Goal: Task Accomplishment & Management: Use online tool/utility

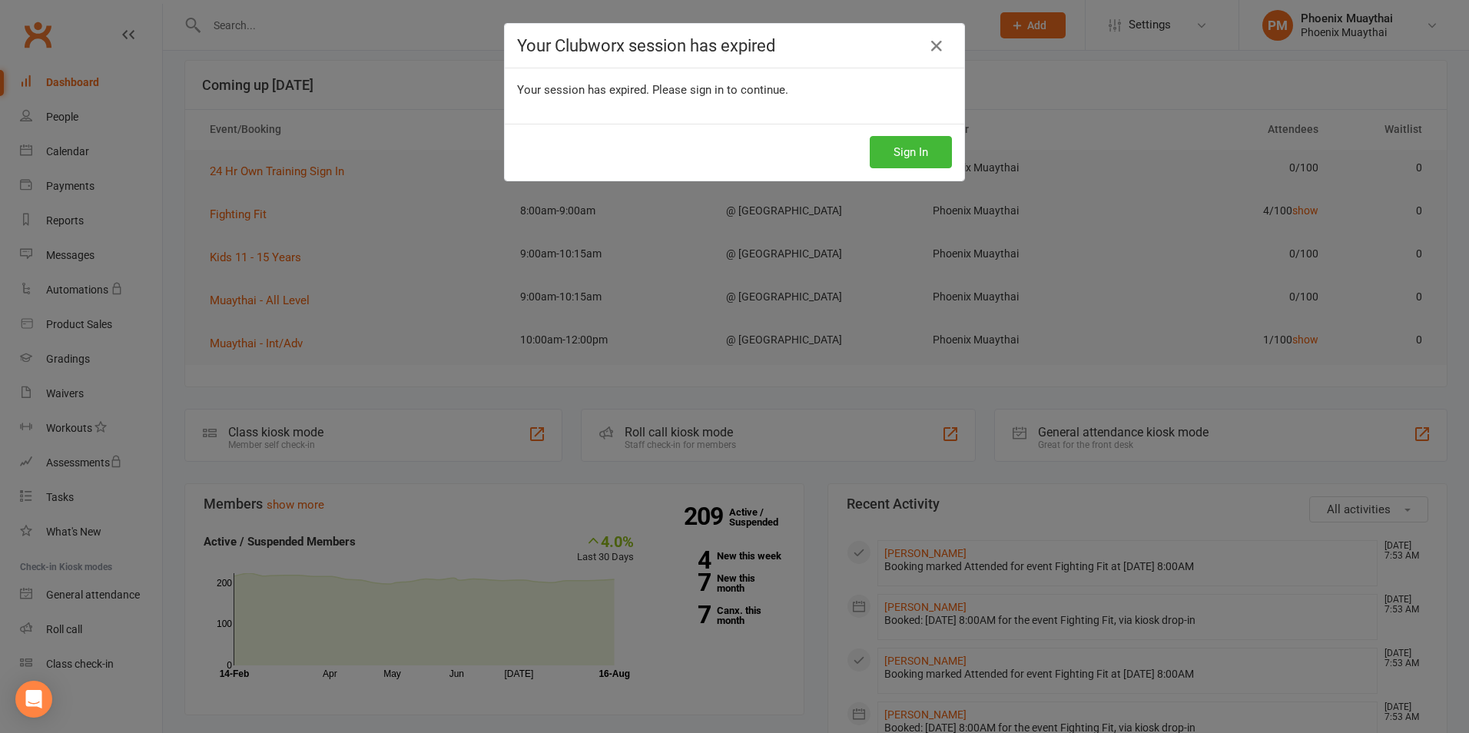
click at [931, 68] on div "Your Clubworx session has expired" at bounding box center [735, 46] width 460 height 45
click at [933, 55] on icon at bounding box center [937, 46] width 18 height 18
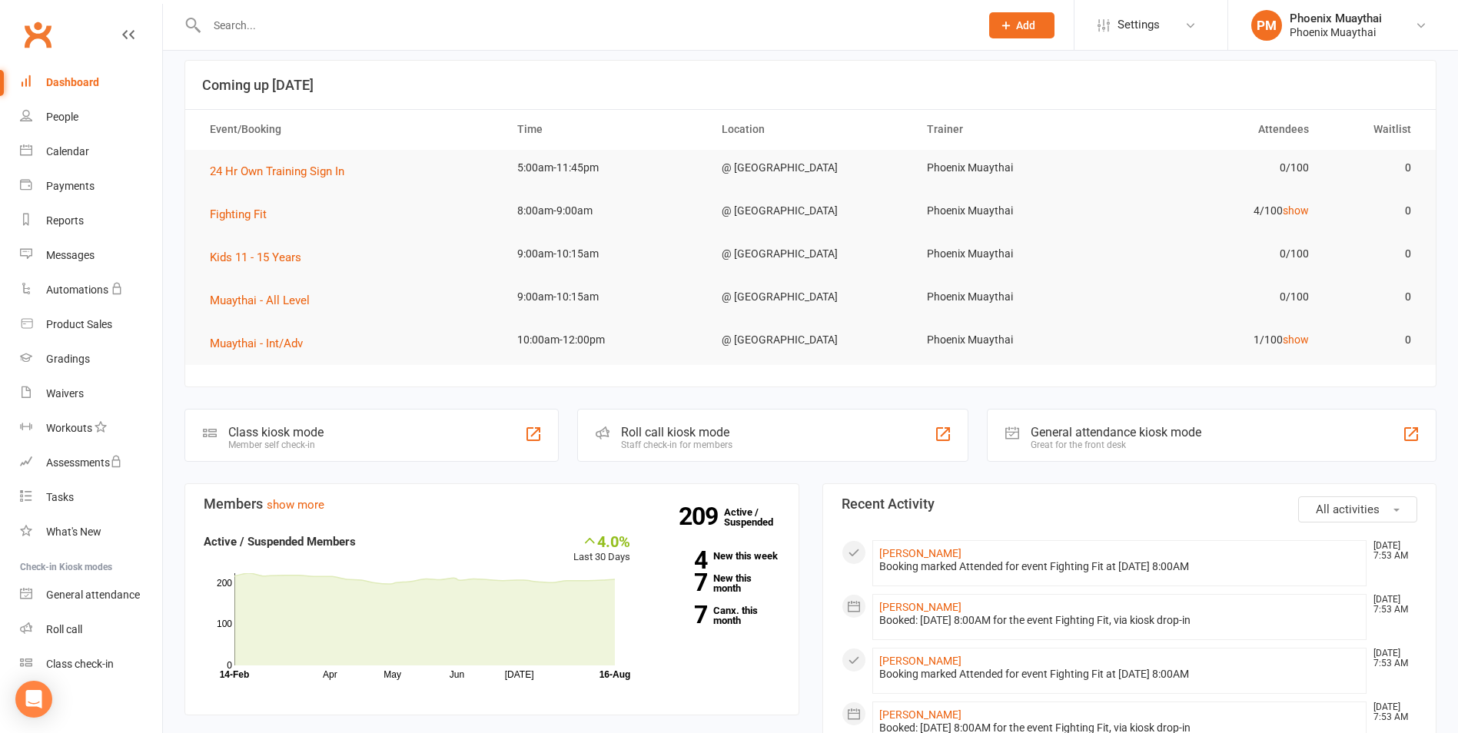
click at [262, 28] on input "text" at bounding box center [585, 26] width 767 height 22
type input "[PERSON_NAME]"
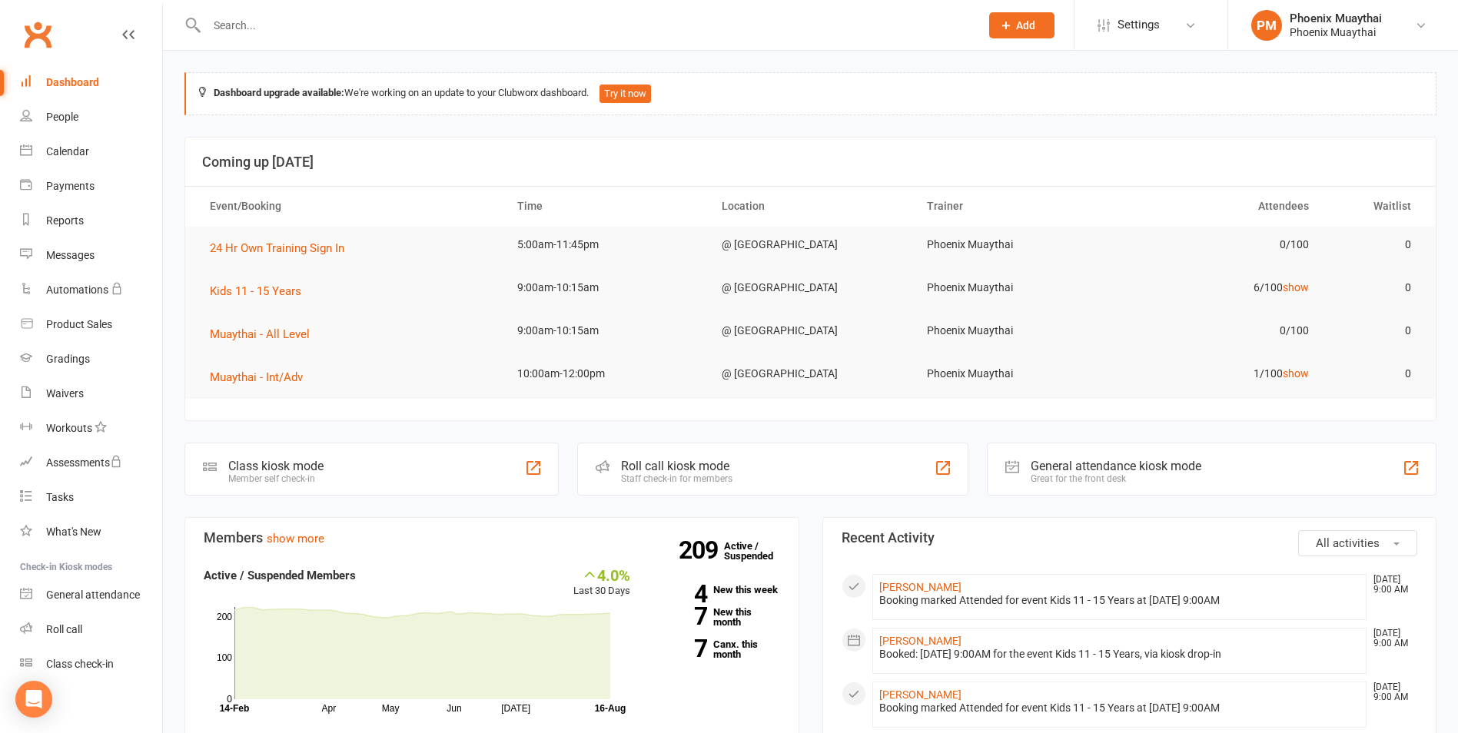
click at [277, 8] on div at bounding box center [576, 25] width 785 height 50
click at [251, 28] on input "text" at bounding box center [585, 26] width 767 height 22
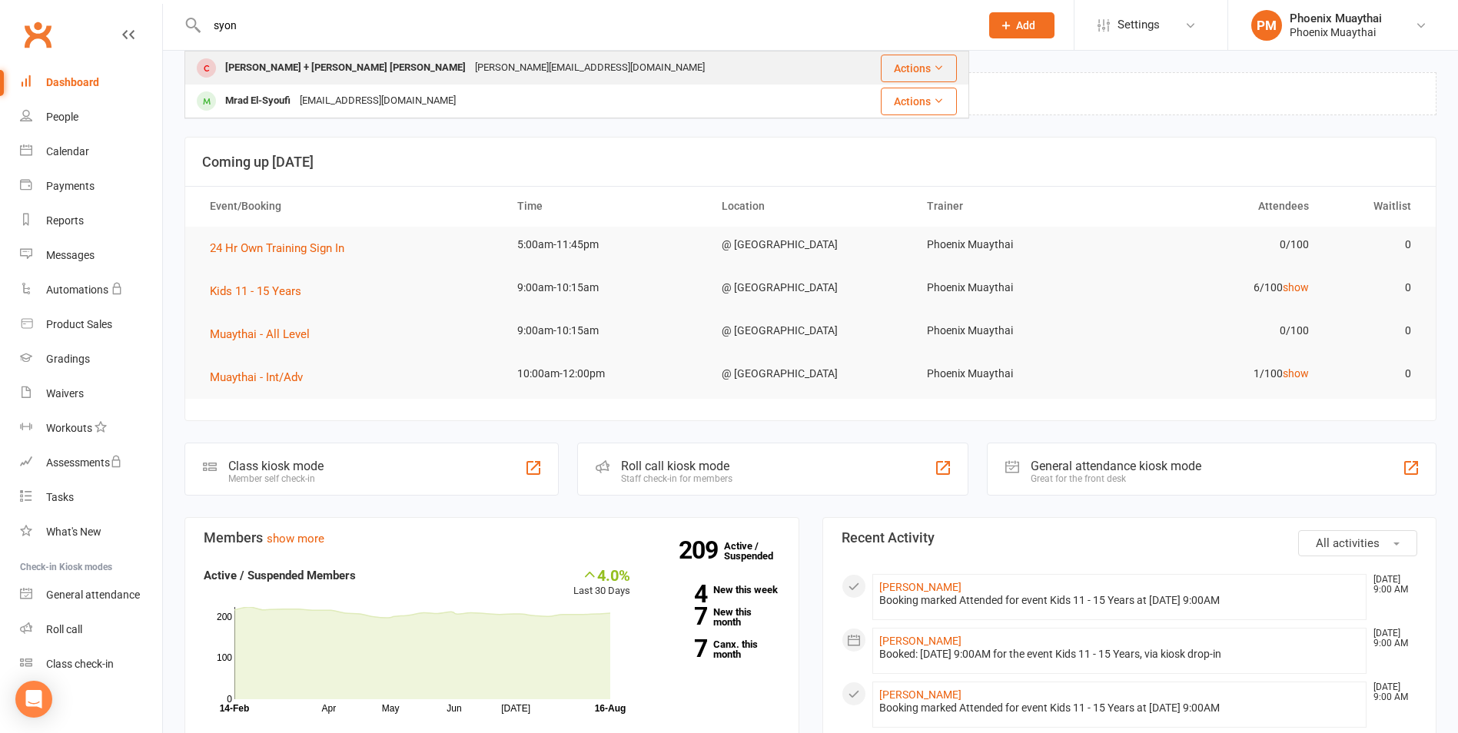
type input "syon"
click at [470, 69] on div "chen@doublechen.com" at bounding box center [589, 68] width 239 height 22
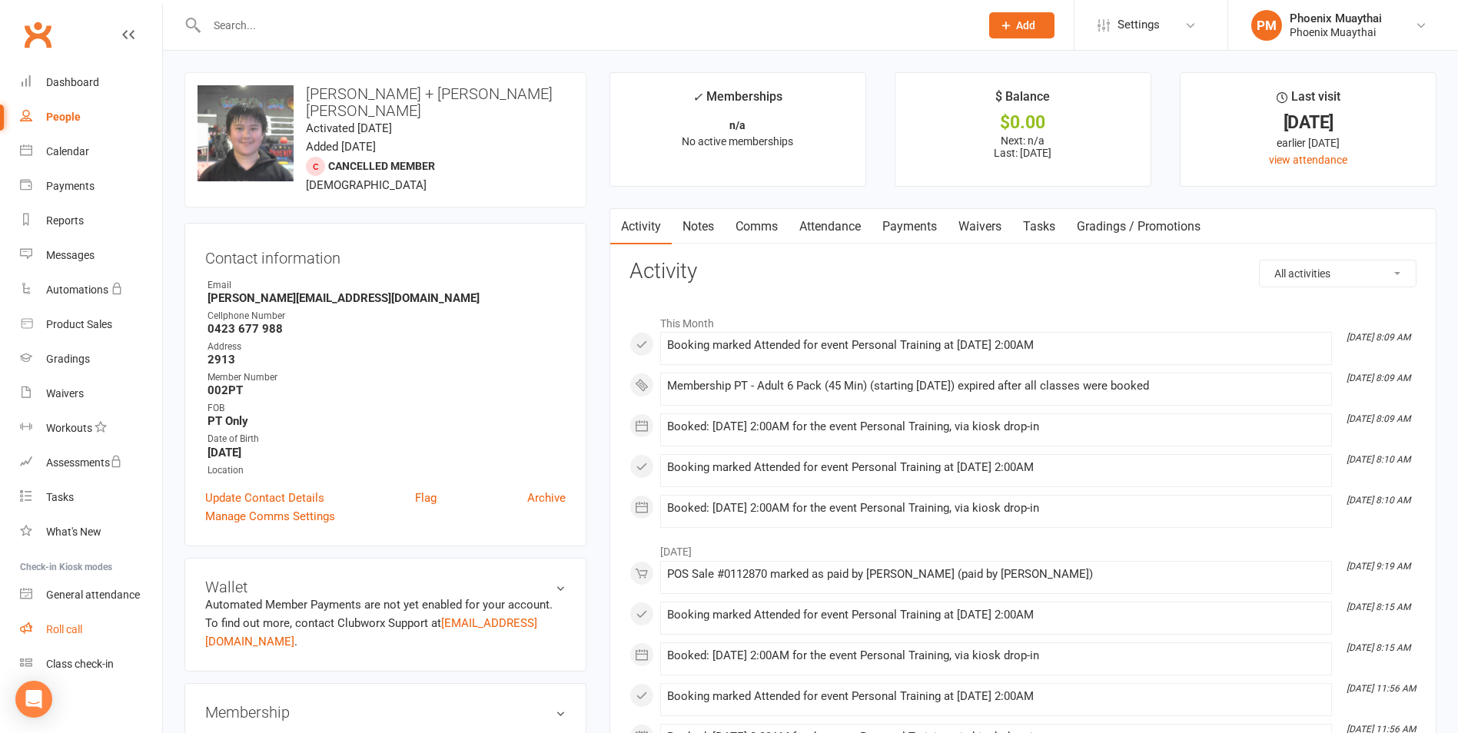
click at [77, 633] on div "Roll call" at bounding box center [64, 629] width 36 height 12
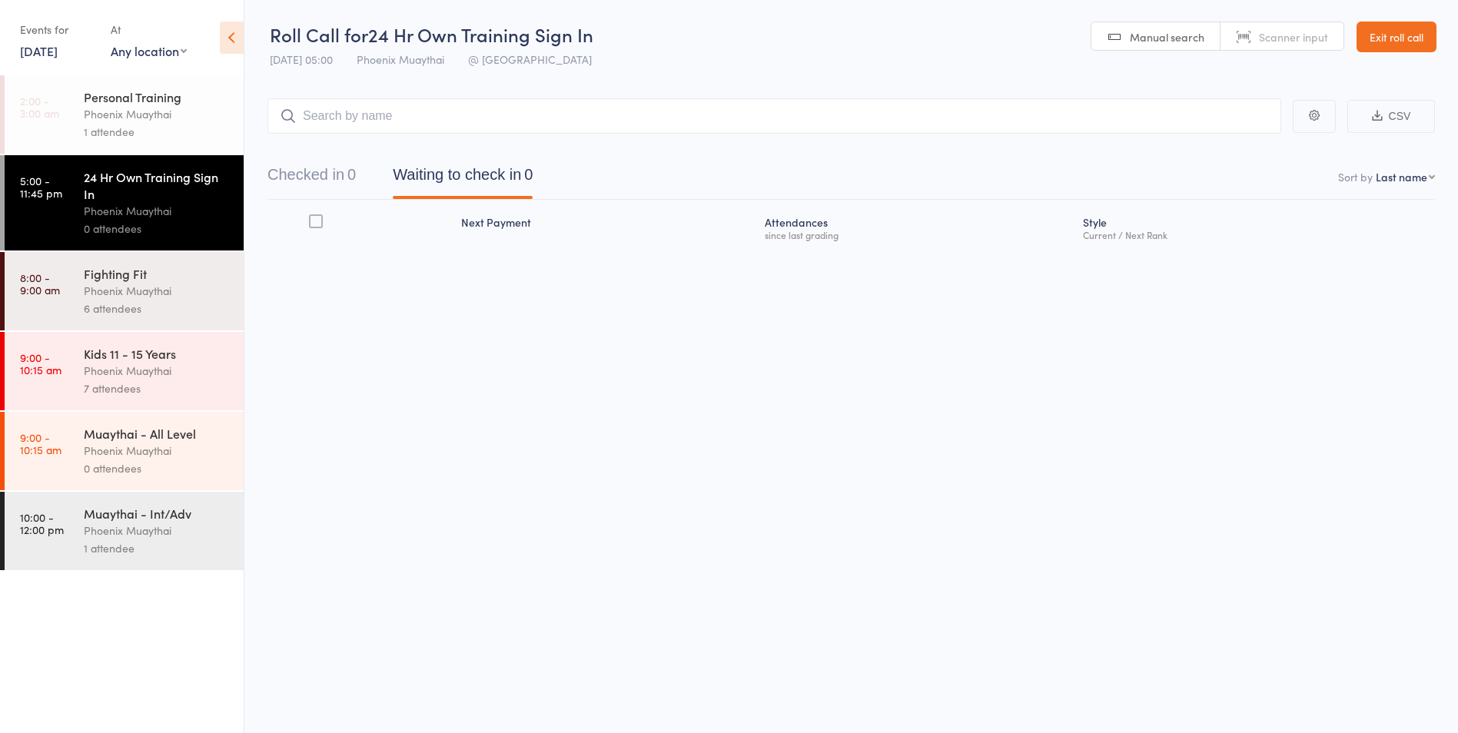
click at [145, 451] on div "Phoenix Muaythai" at bounding box center [157, 451] width 147 height 18
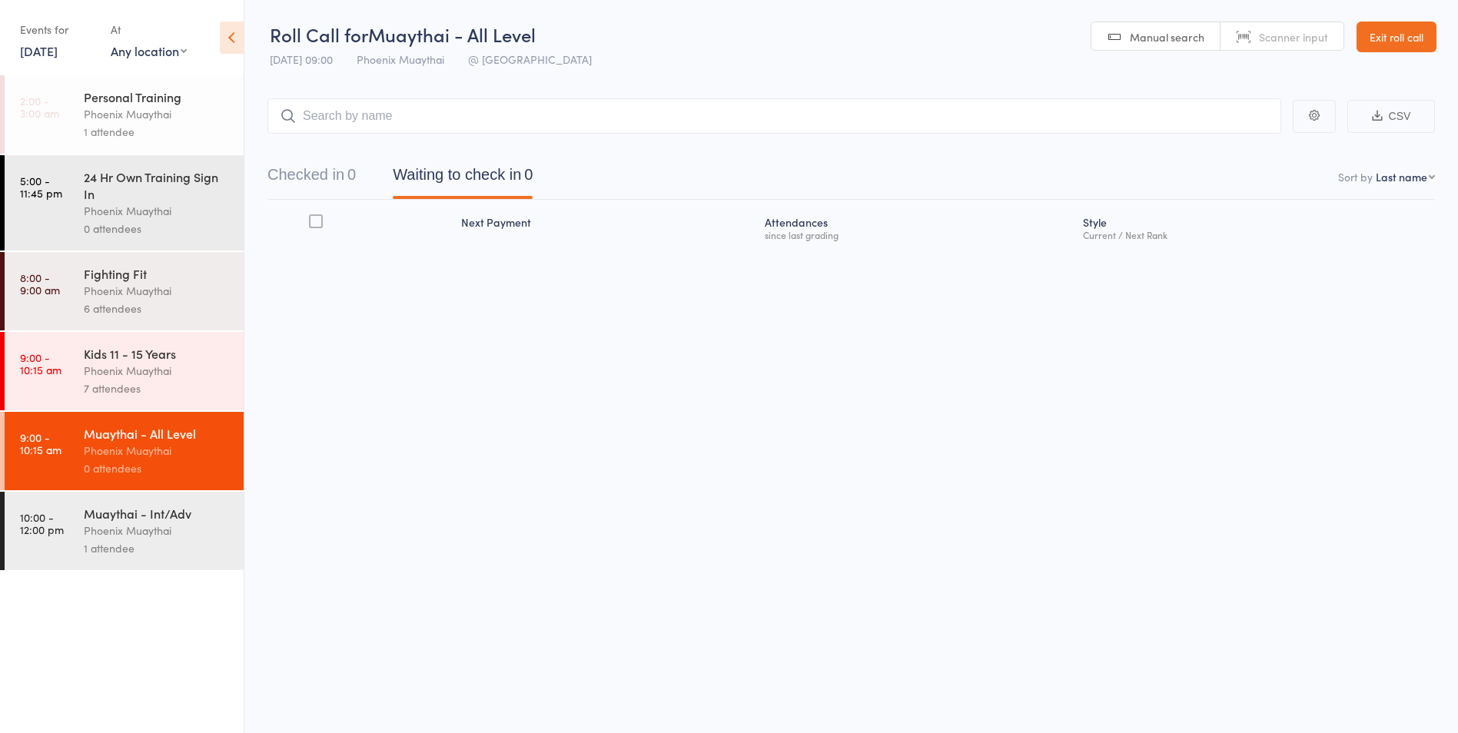
click at [144, 534] on div "Phoenix Muaythai" at bounding box center [157, 531] width 147 height 18
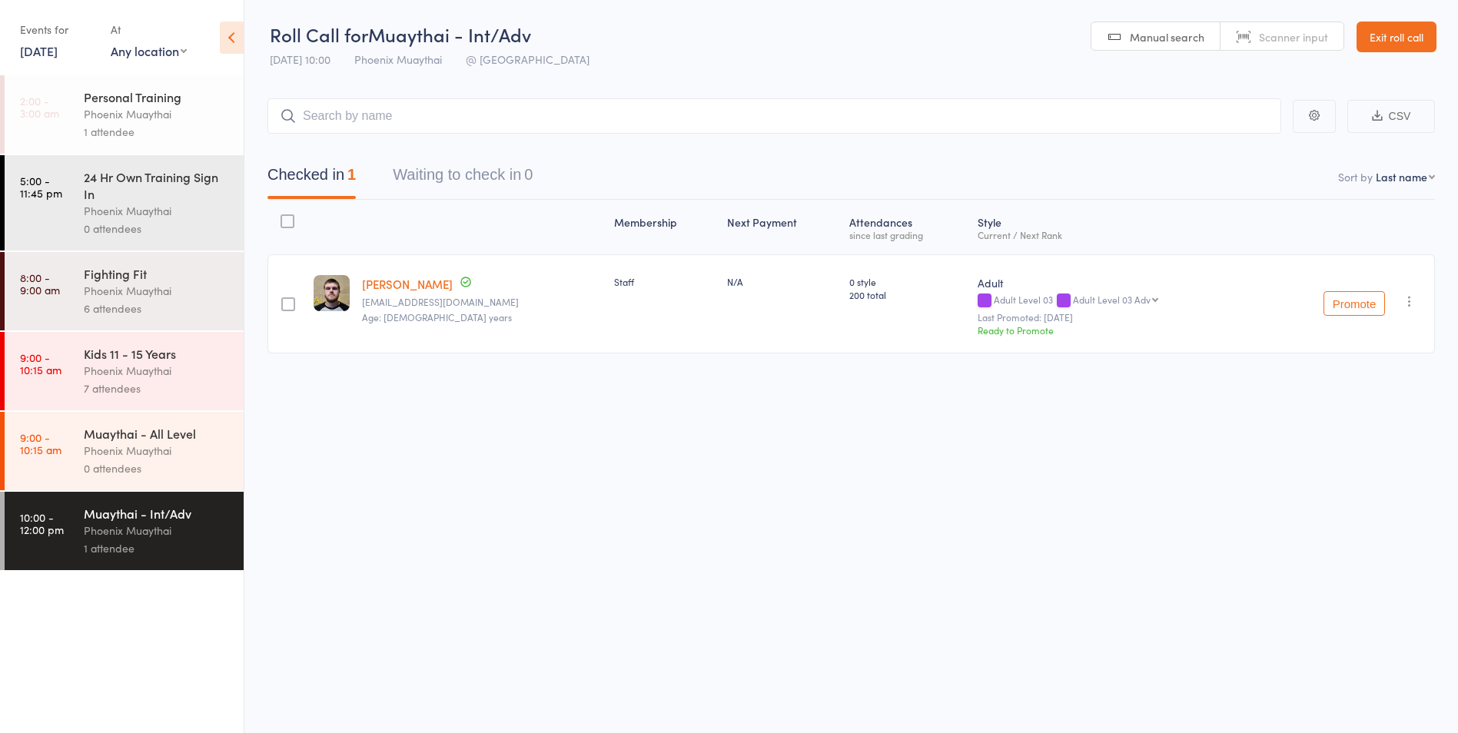
click at [131, 464] on div "0 attendees" at bounding box center [157, 469] width 147 height 18
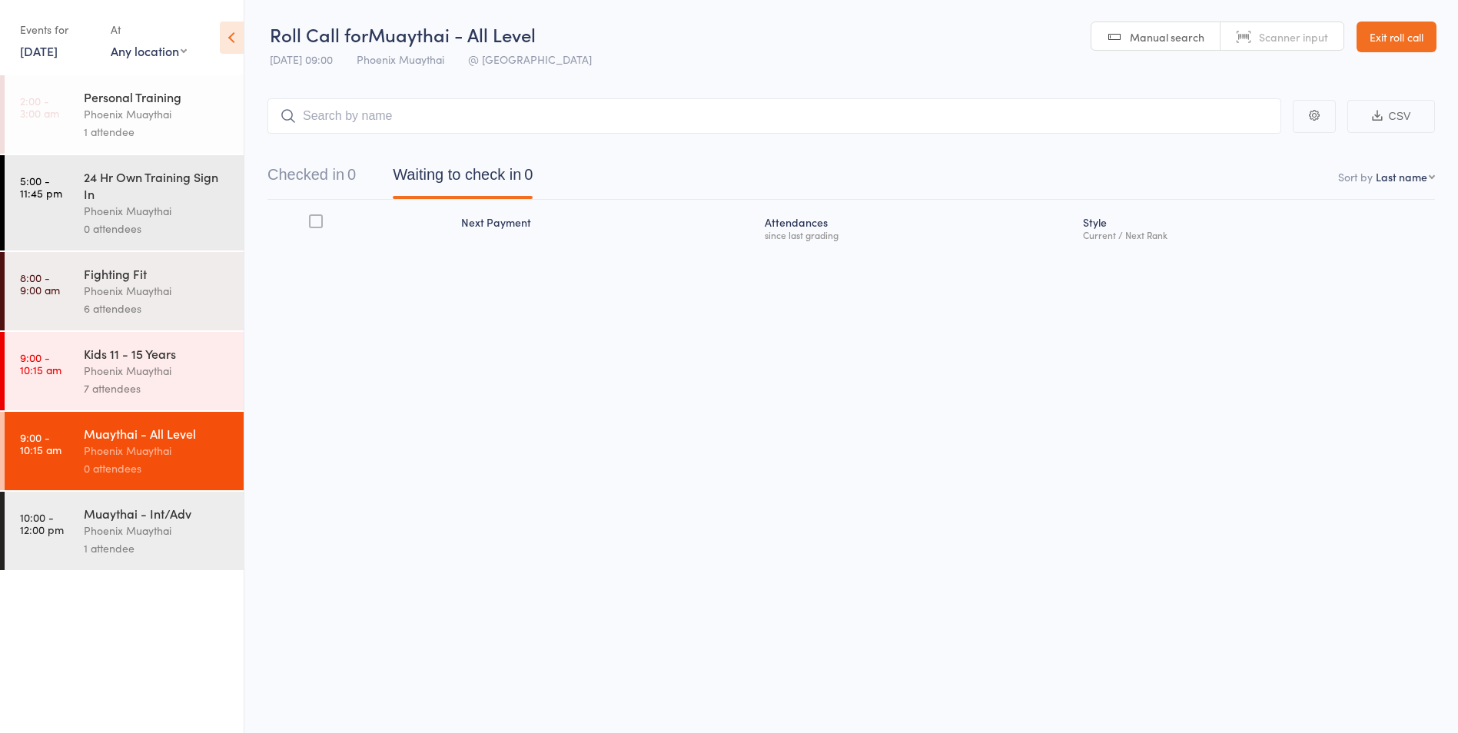
click at [183, 378] on div "Phoenix Muaythai" at bounding box center [157, 371] width 147 height 18
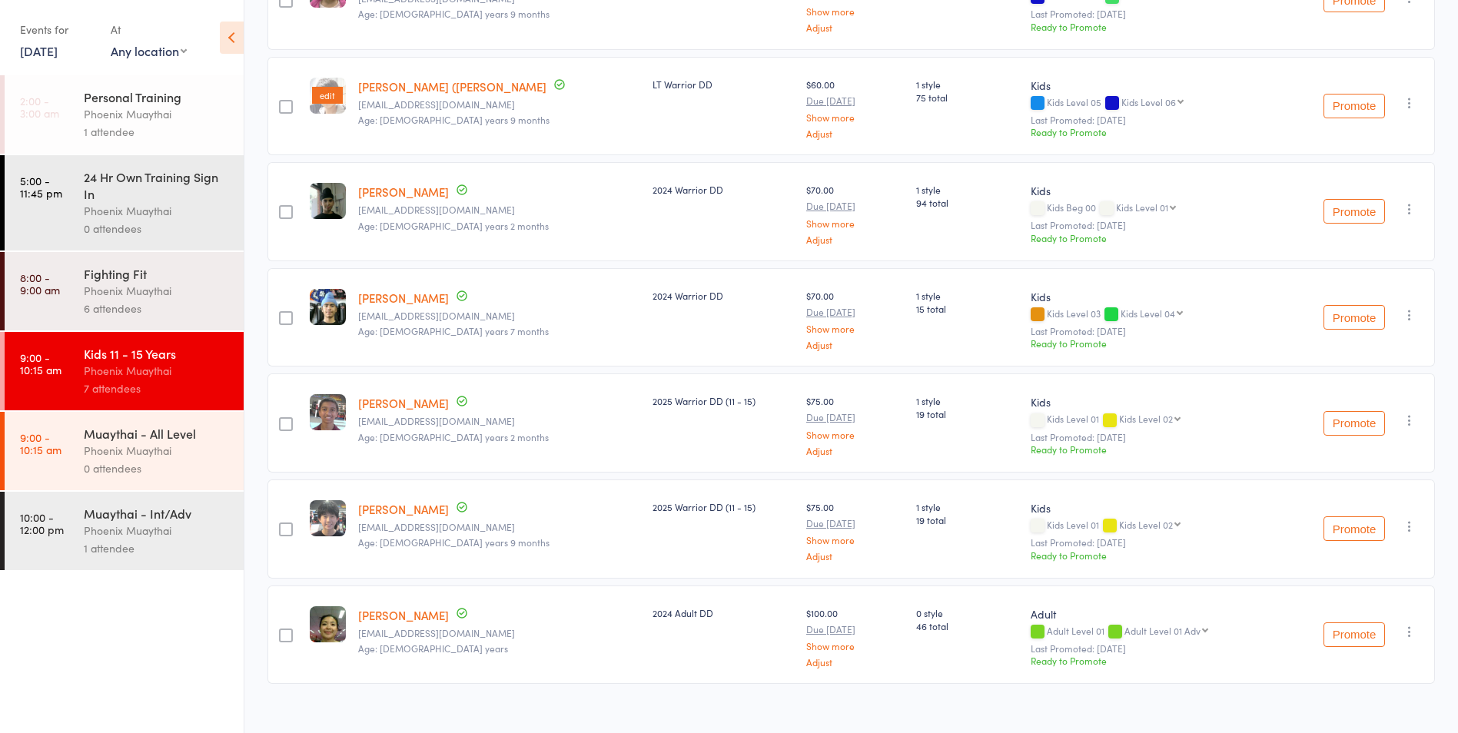
scroll to position [323, 0]
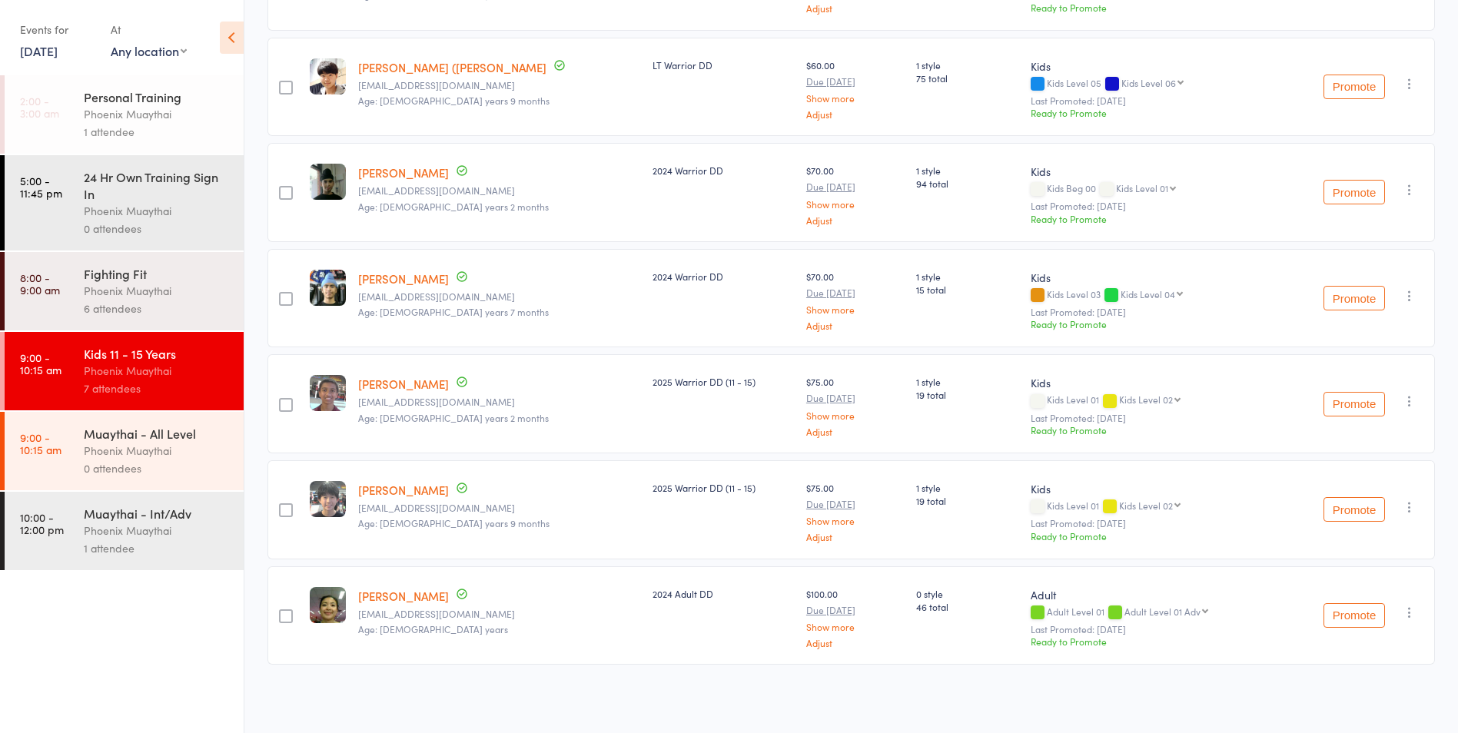
click at [290, 620] on div at bounding box center [286, 616] width 14 height 14
click at [282, 612] on input "checkbox" at bounding box center [282, 612] width 0 height 0
click at [1280, 712] on button "Remove" at bounding box center [1289, 702] width 69 height 32
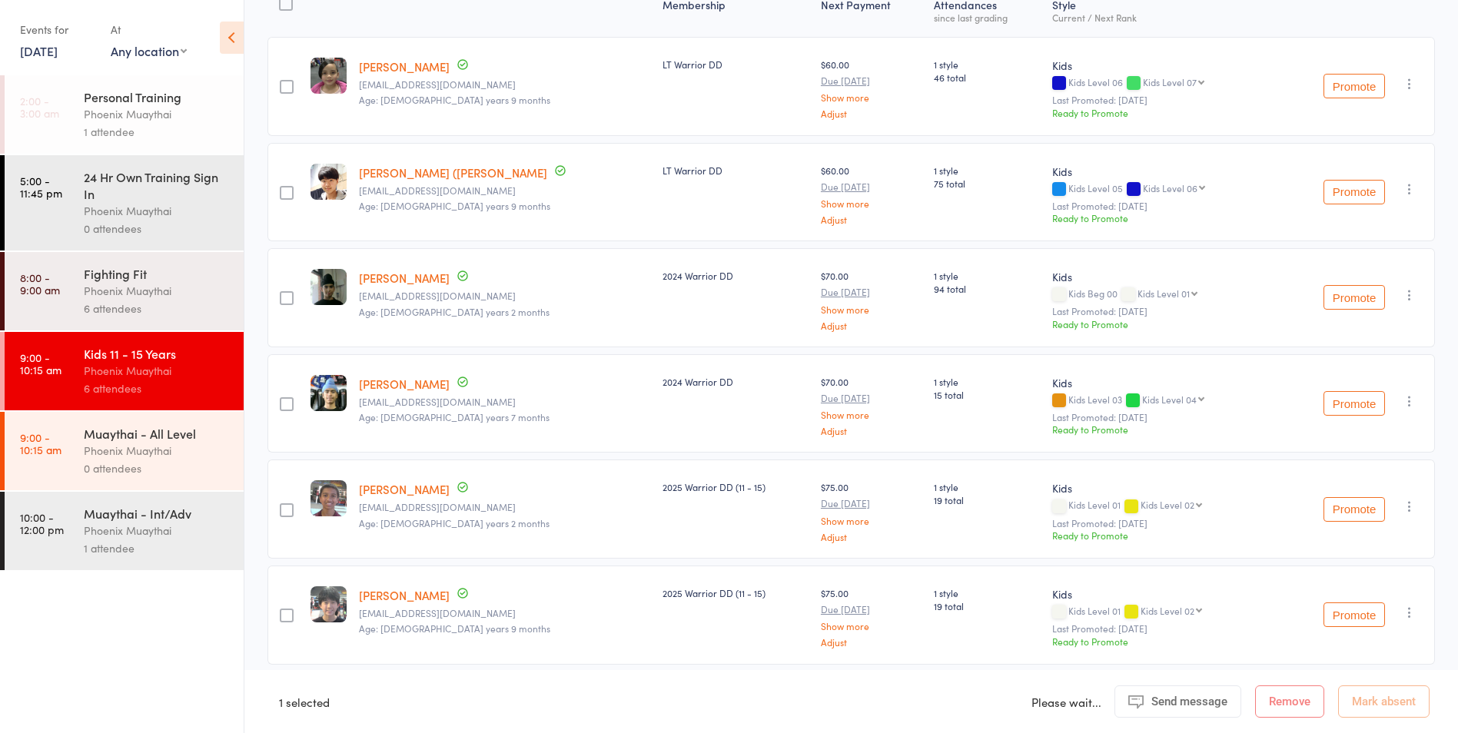
click at [125, 446] on div "Phoenix Muaythai" at bounding box center [157, 451] width 147 height 18
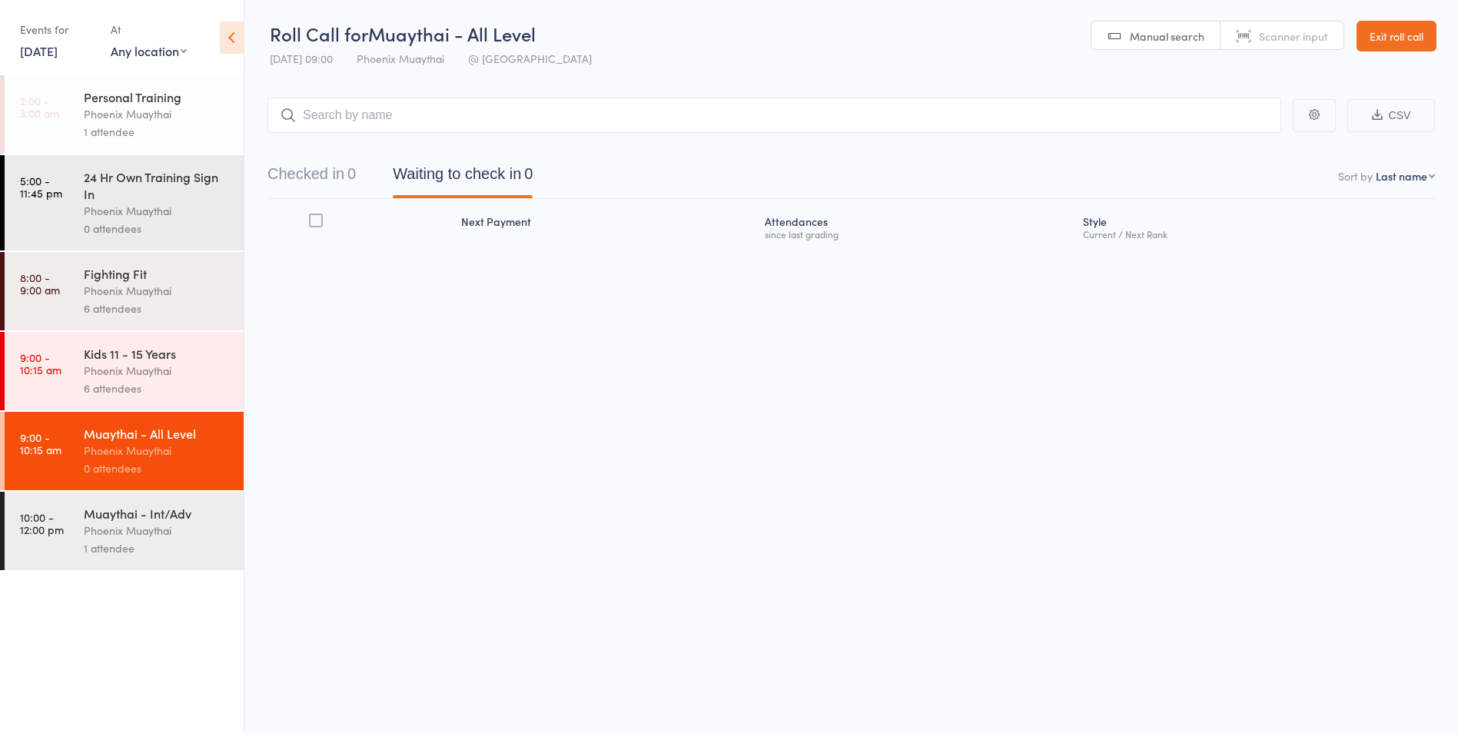
click at [351, 116] on input "search" at bounding box center [774, 115] width 1014 height 35
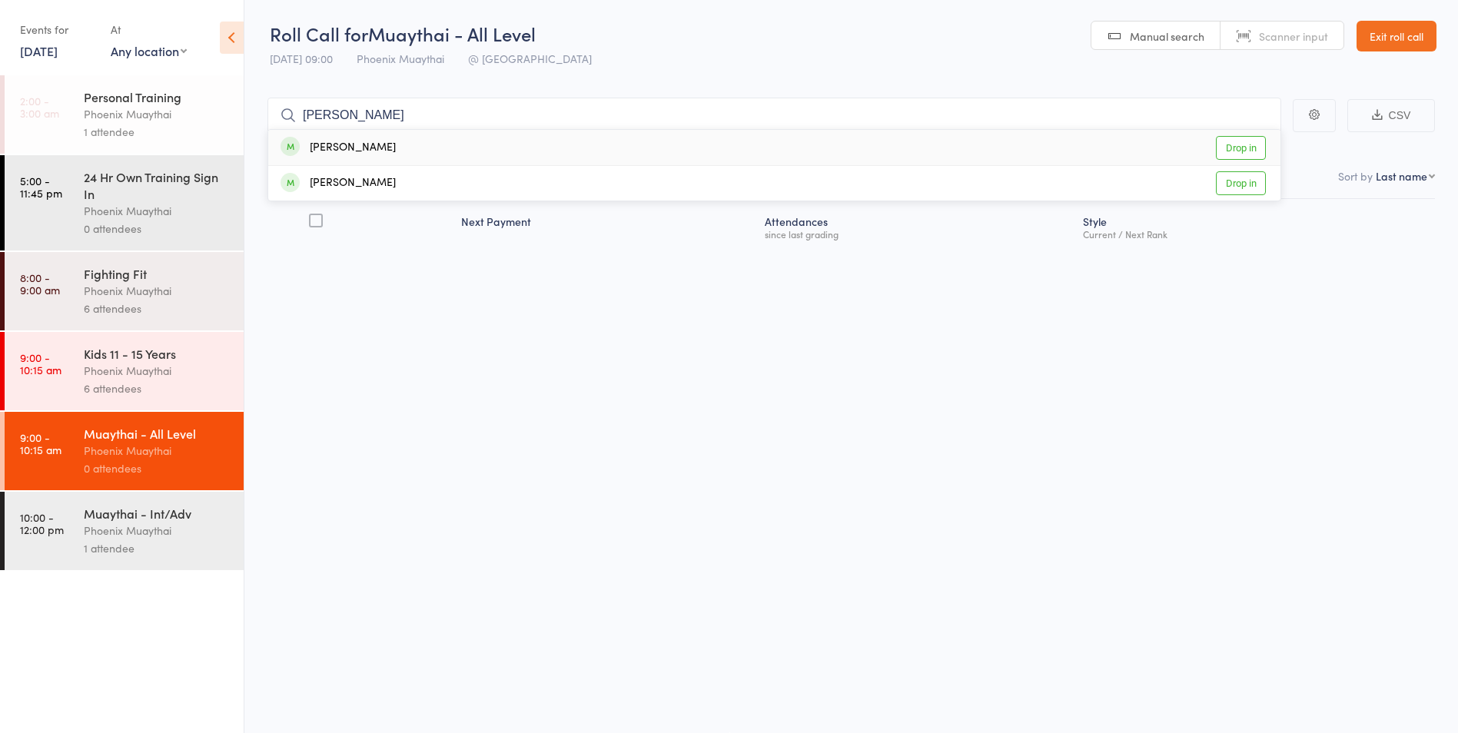
type input "anita"
click at [345, 148] on div "Anita Xiau" at bounding box center [338, 148] width 115 height 18
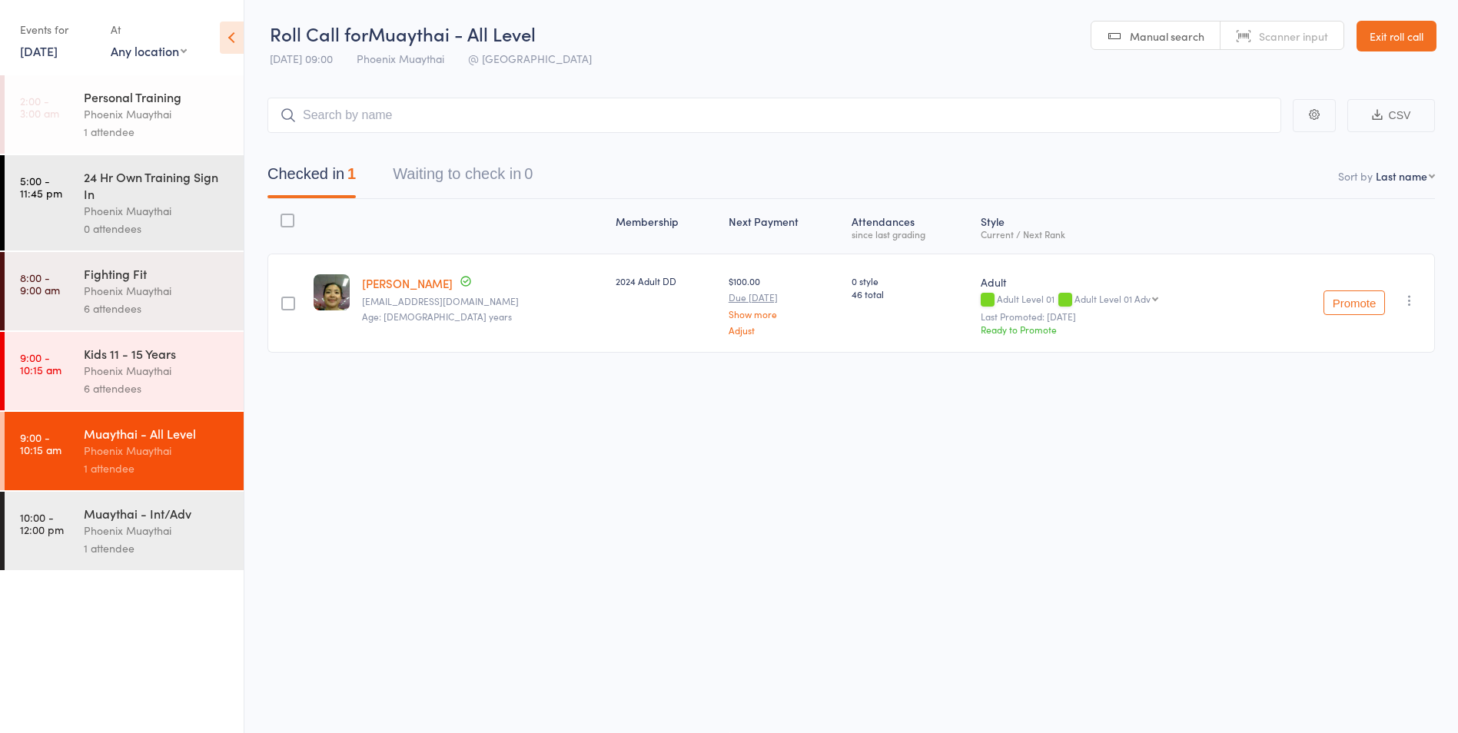
click at [141, 443] on div "Phoenix Muaythai" at bounding box center [157, 451] width 147 height 18
click at [145, 348] on div "Kids 11 - 15 Years" at bounding box center [157, 353] width 147 height 17
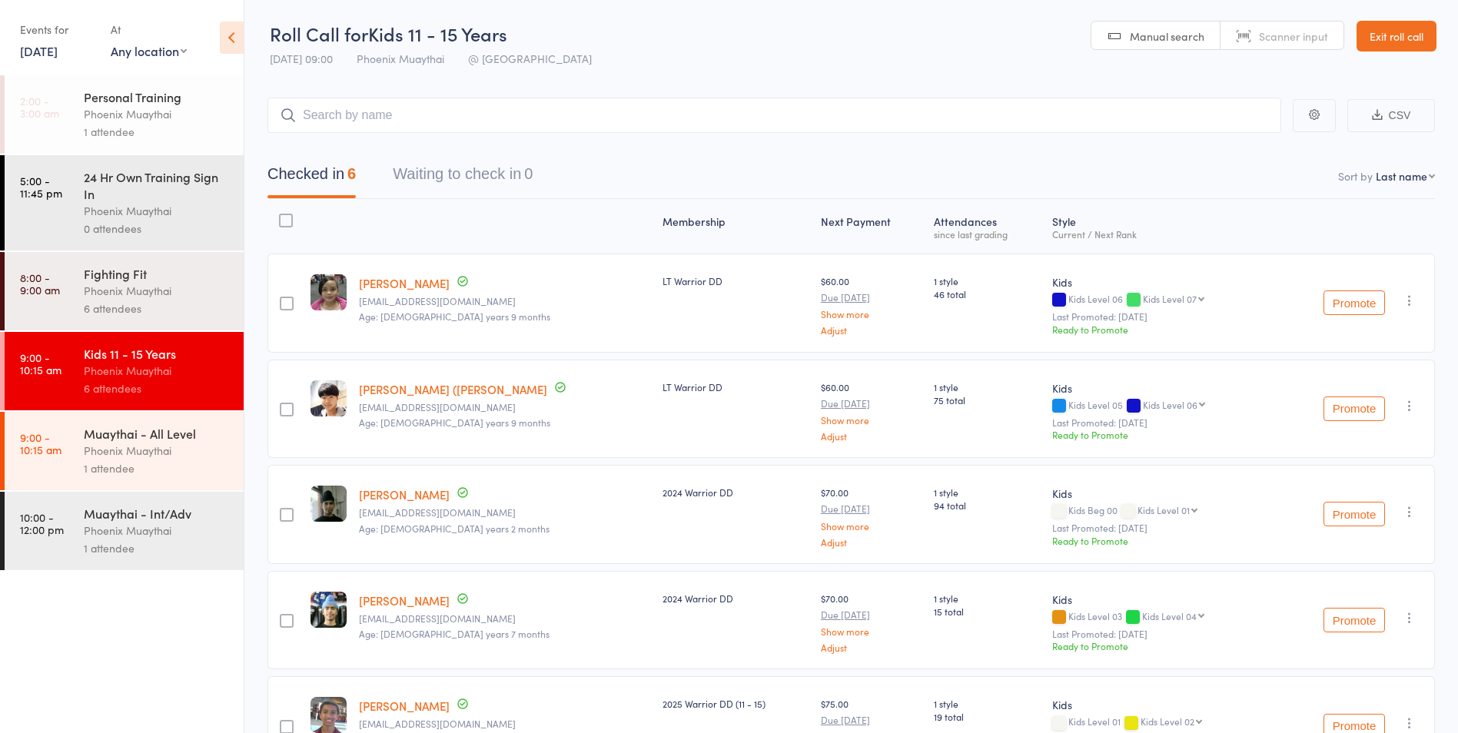
click at [184, 450] on div "Phoenix Muaythai" at bounding box center [157, 451] width 147 height 18
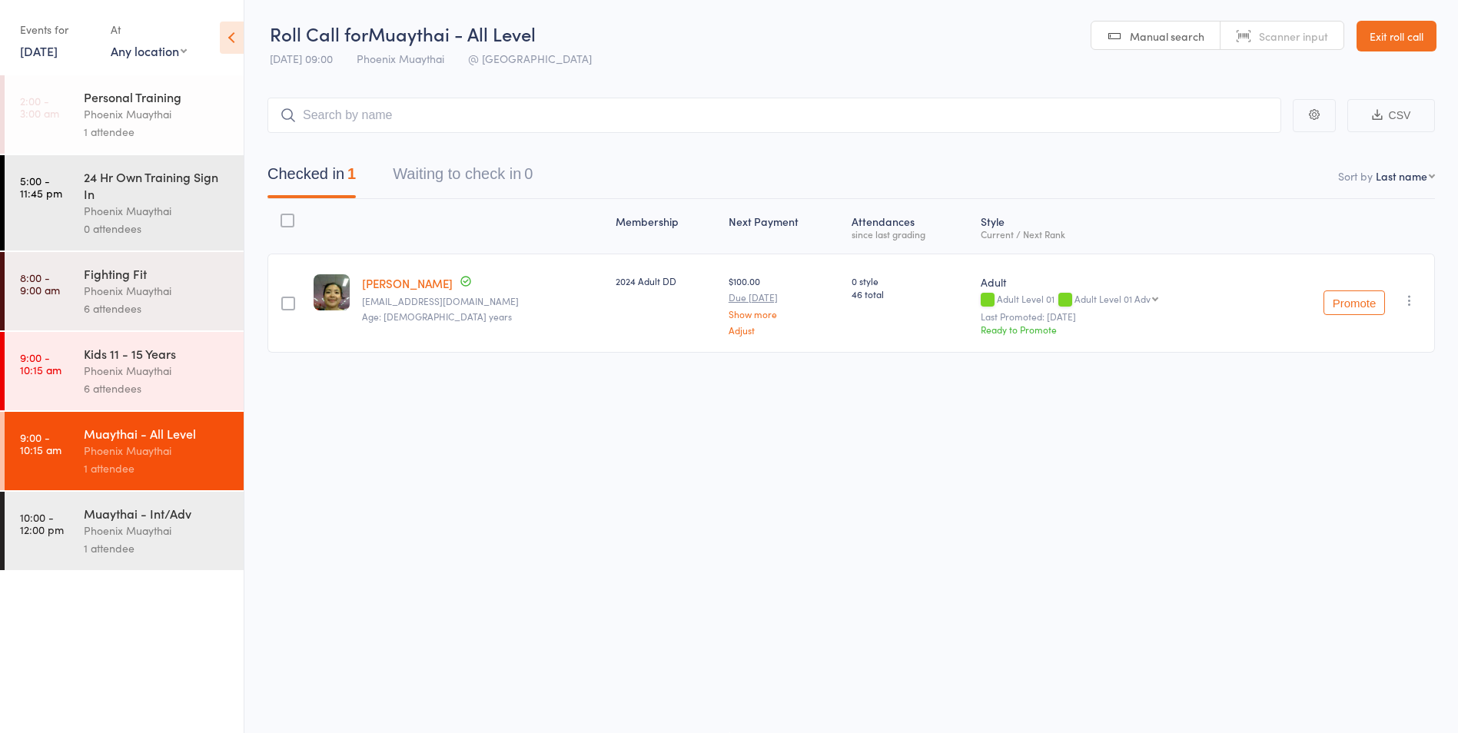
click at [192, 377] on div "Phoenix Muaythai" at bounding box center [157, 371] width 147 height 18
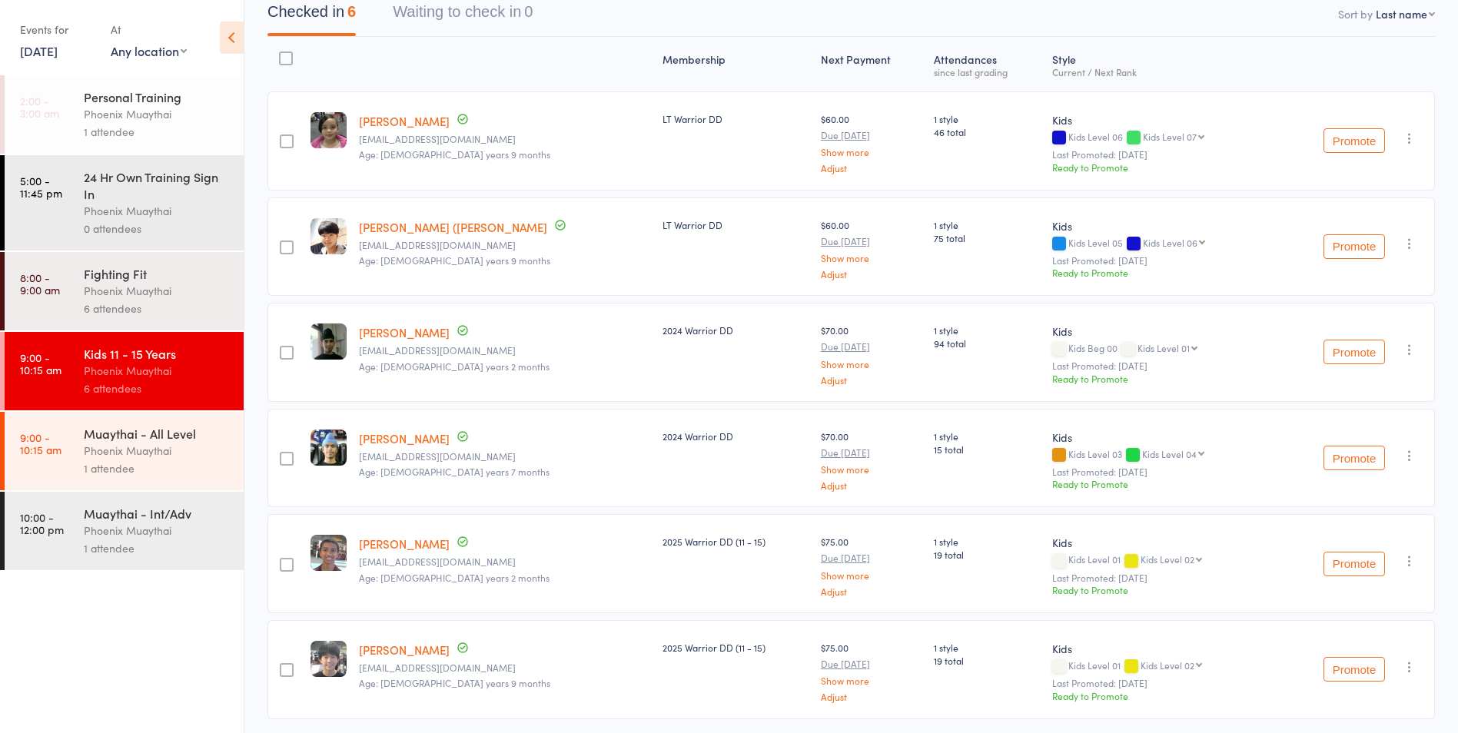
scroll to position [141, 0]
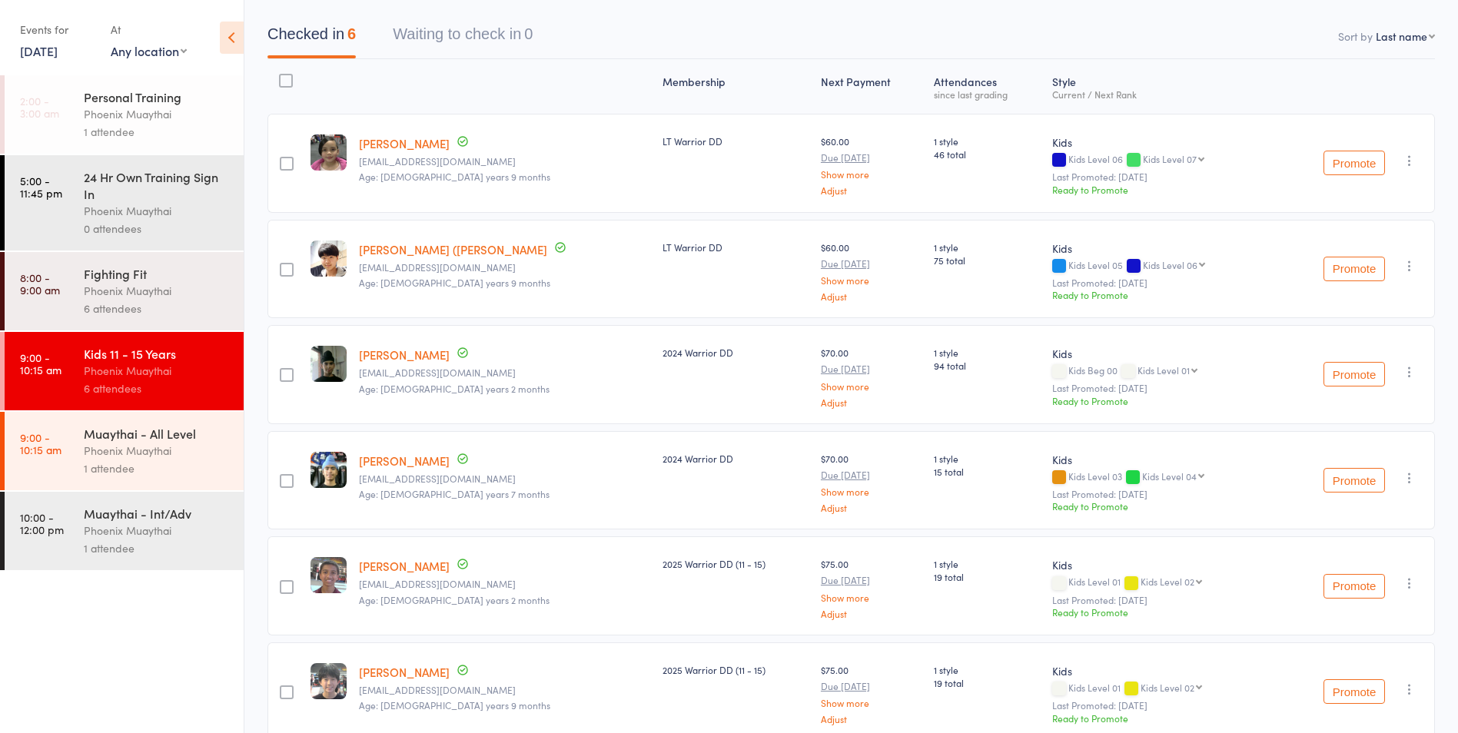
click at [149, 441] on div "Muaythai - All Level" at bounding box center [157, 433] width 147 height 17
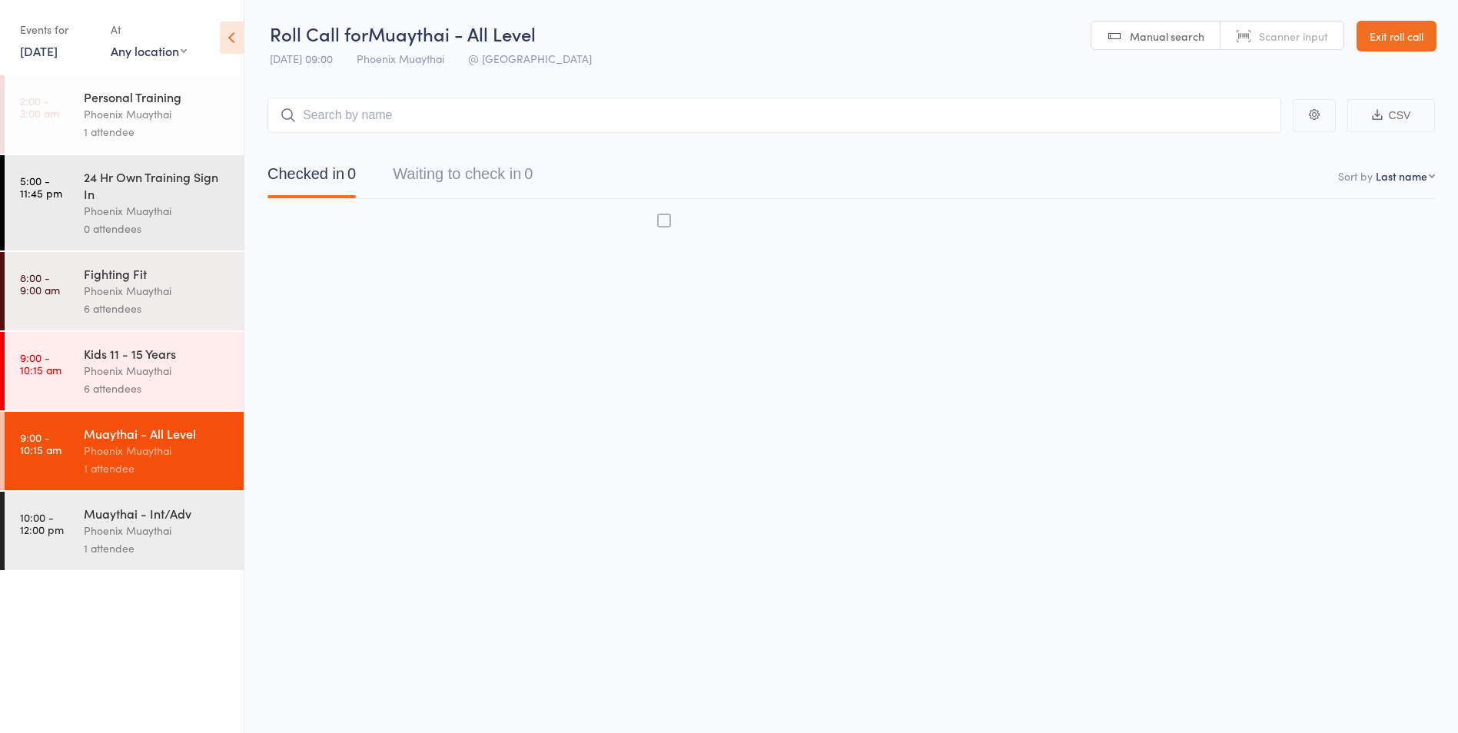
scroll to position [1, 0]
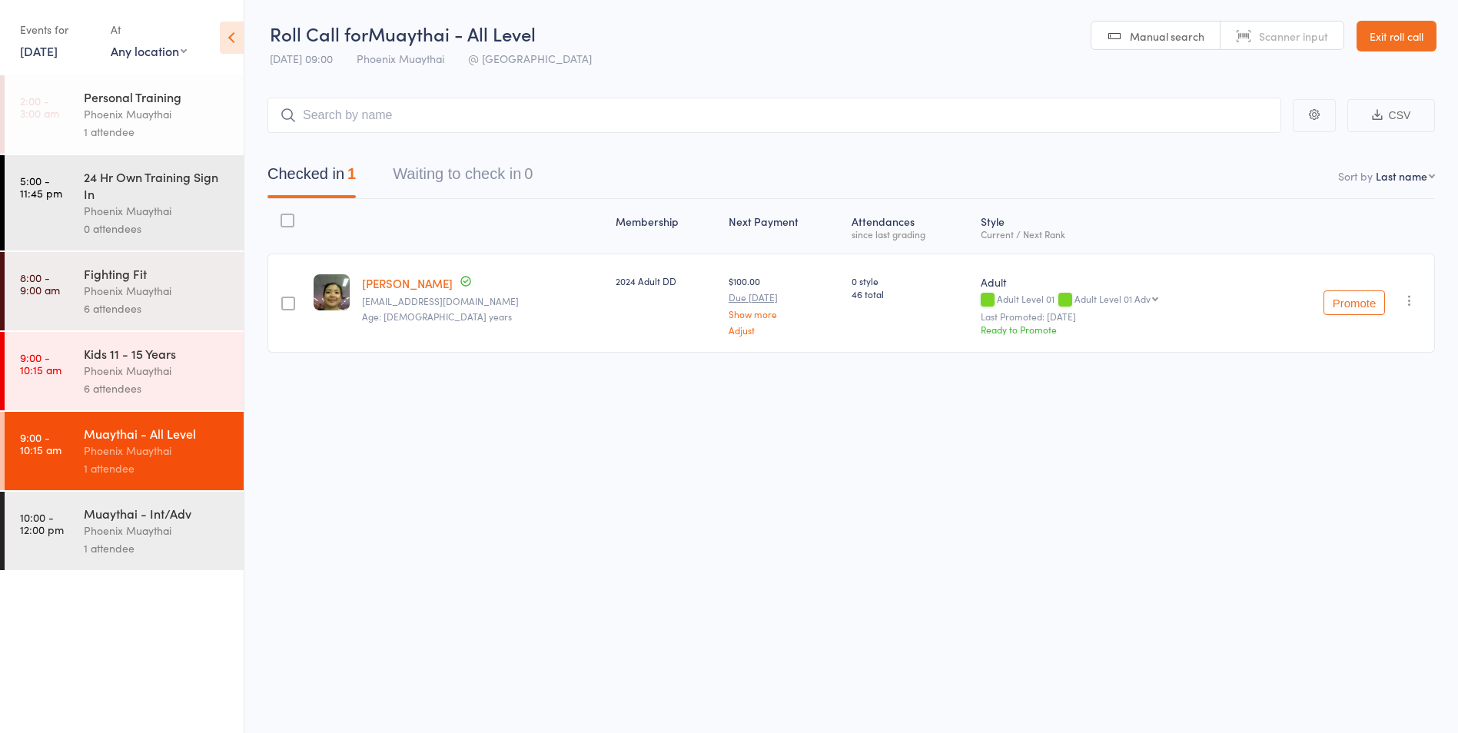
click at [213, 535] on div "Phoenix Muaythai" at bounding box center [157, 531] width 147 height 18
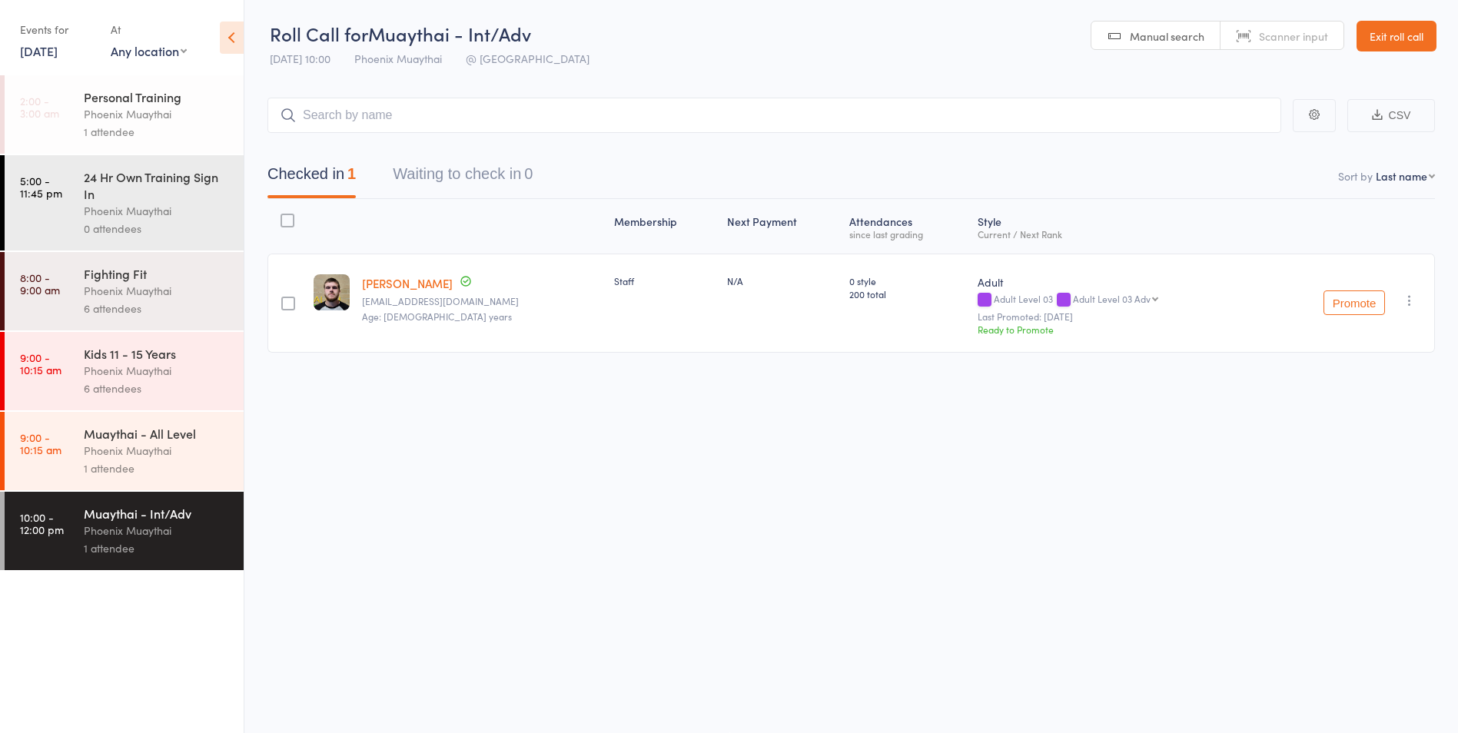
click at [171, 437] on div "Muaythai - All Level" at bounding box center [157, 433] width 147 height 17
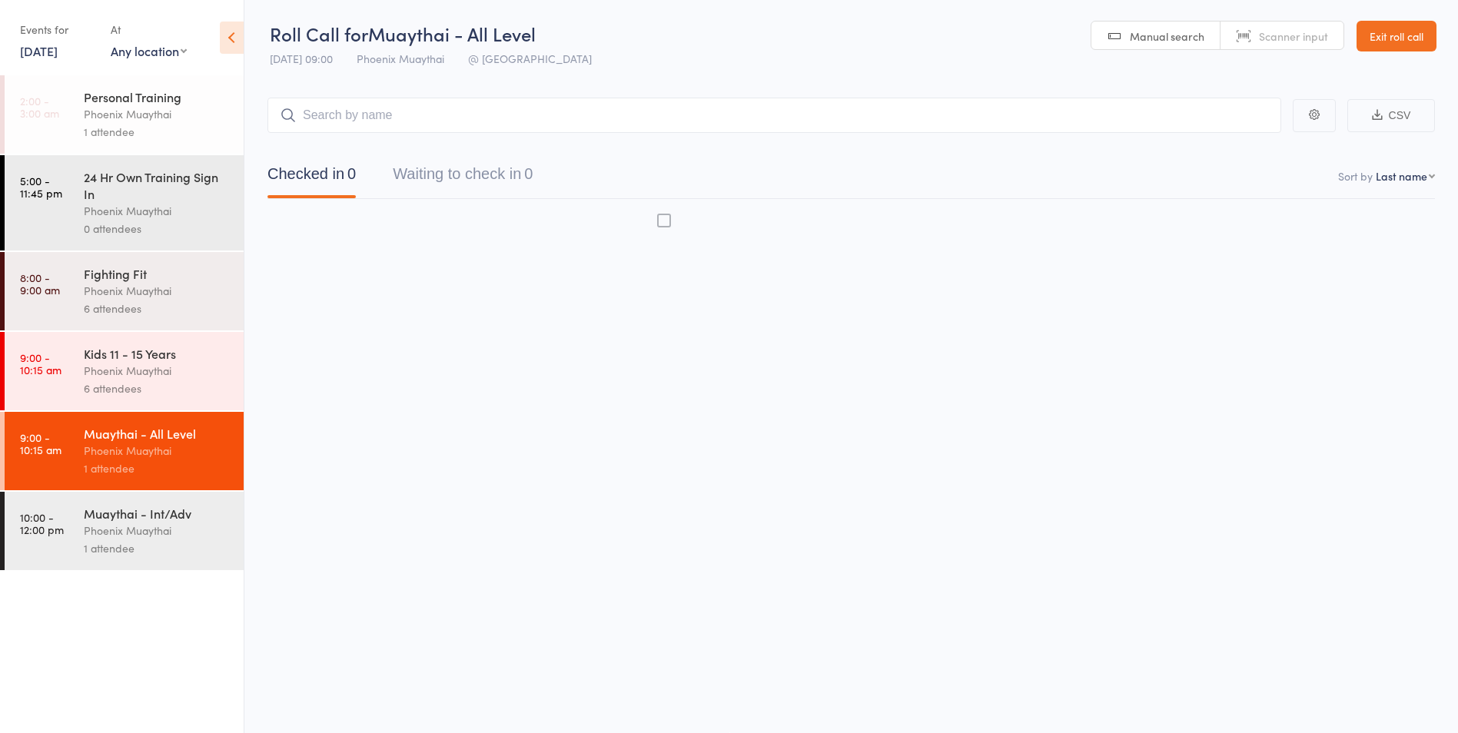
click at [188, 360] on div "Kids 11 - 15 Years" at bounding box center [157, 353] width 147 height 17
